Goal: Navigation & Orientation: Find specific page/section

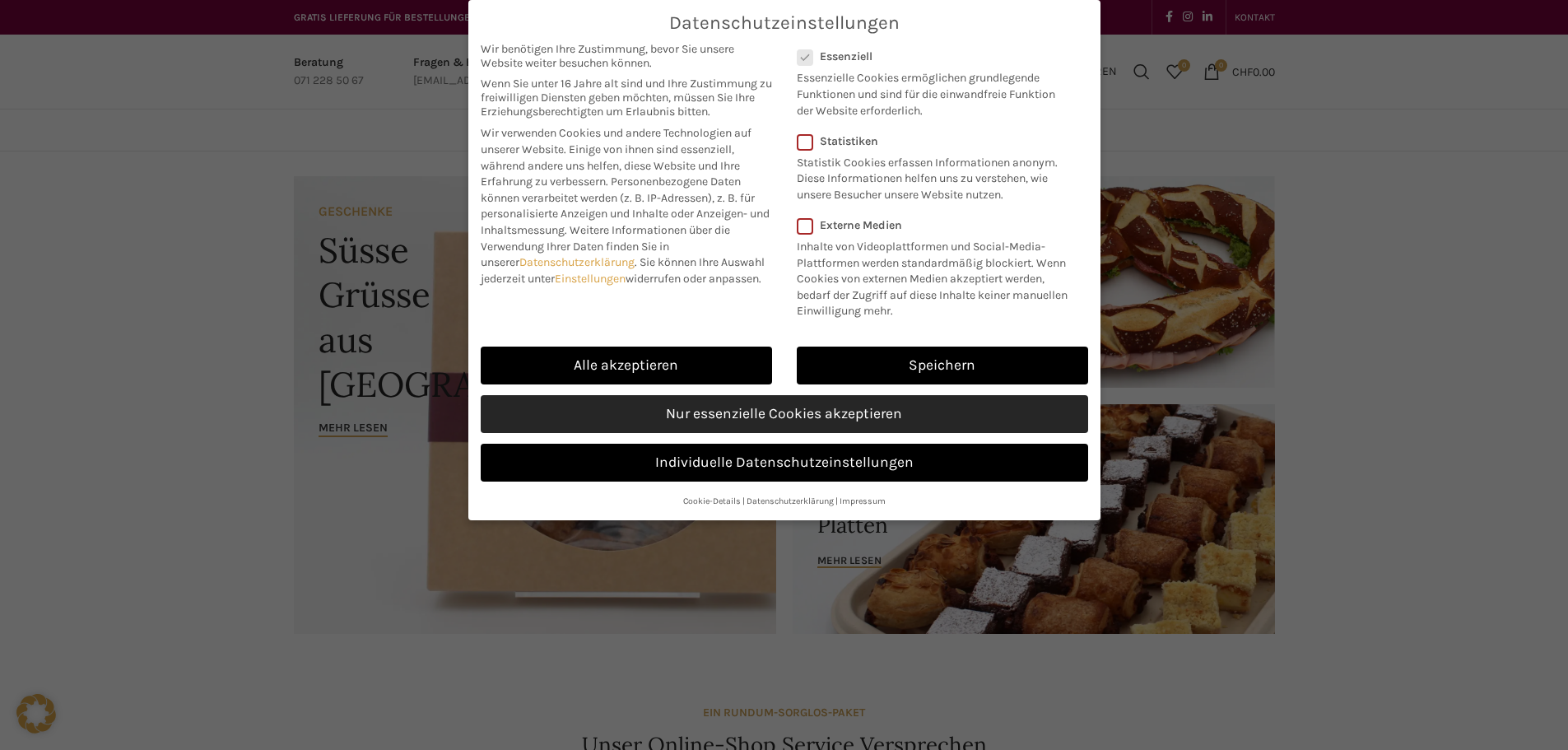
click at [1007, 411] on link "Nur essenzielle Cookies akzeptieren" at bounding box center [784, 414] width 607 height 38
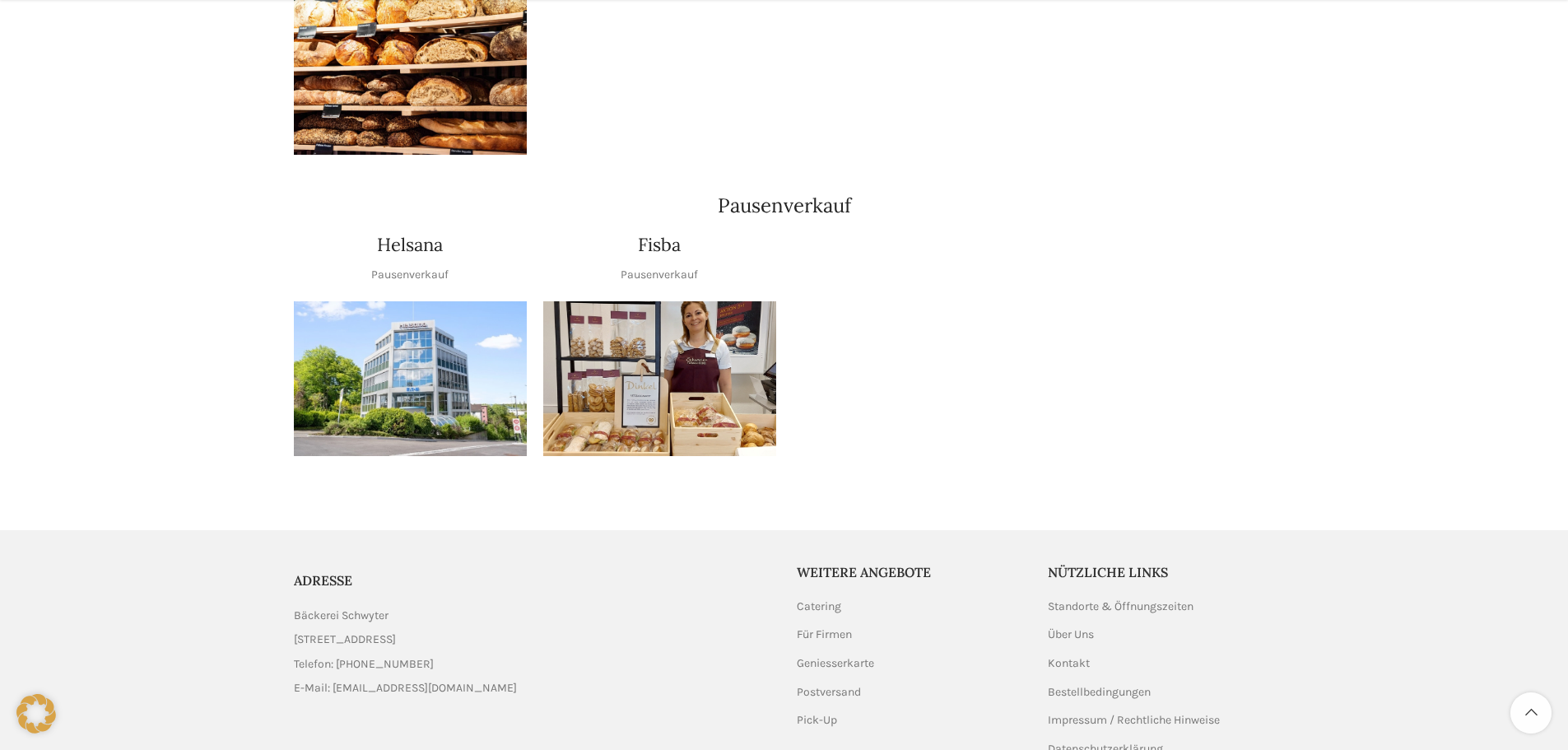
scroll to position [1921, 0]
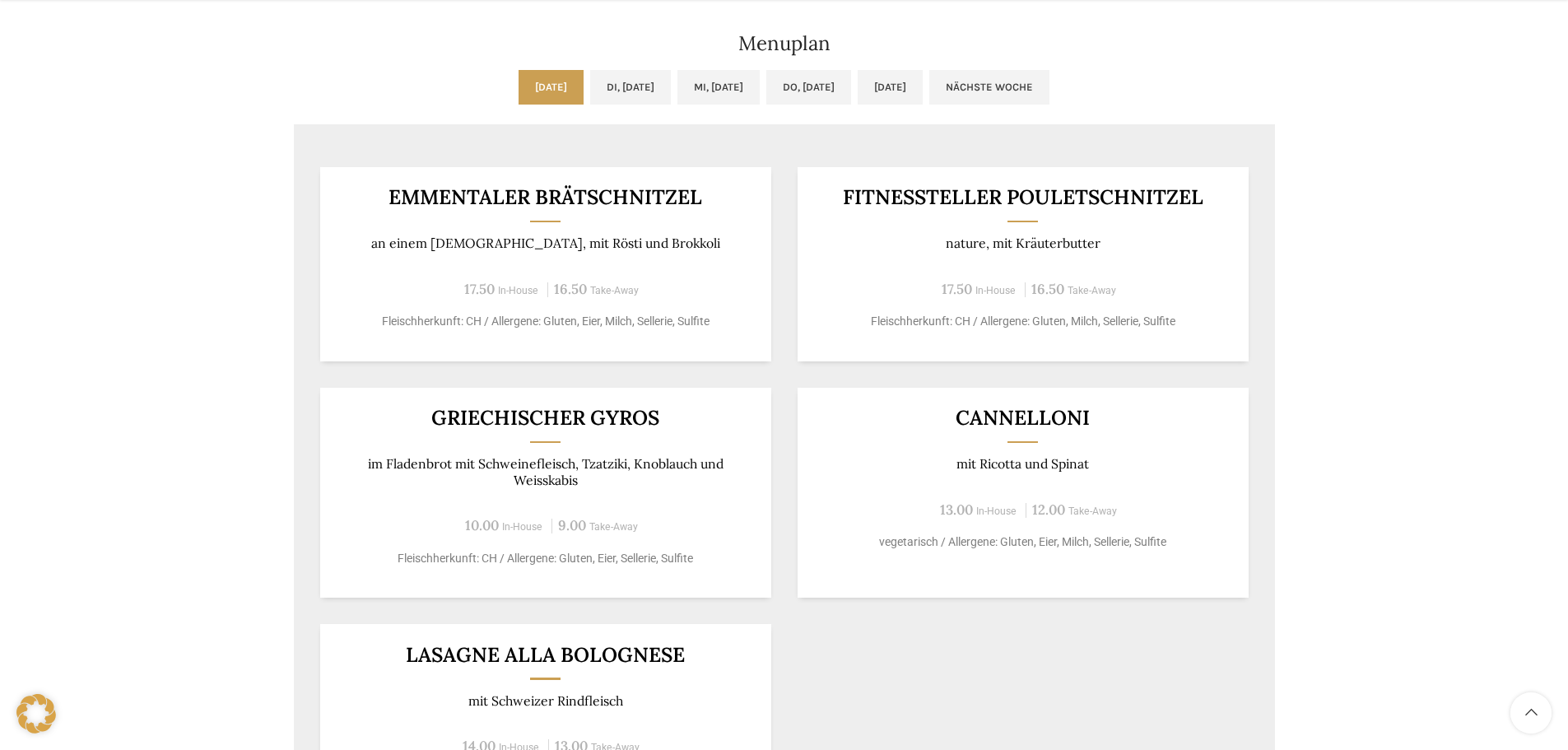
scroll to position [1097, 0]
